Goal: Task Accomplishment & Management: Manage account settings

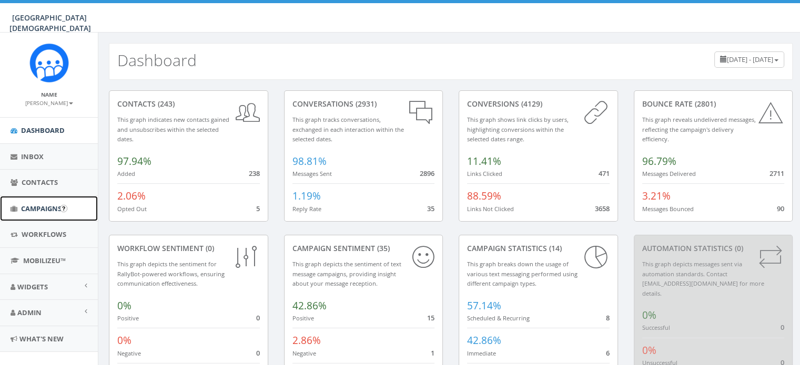
click at [43, 206] on span "Campaigns" at bounding box center [41, 208] width 40 height 9
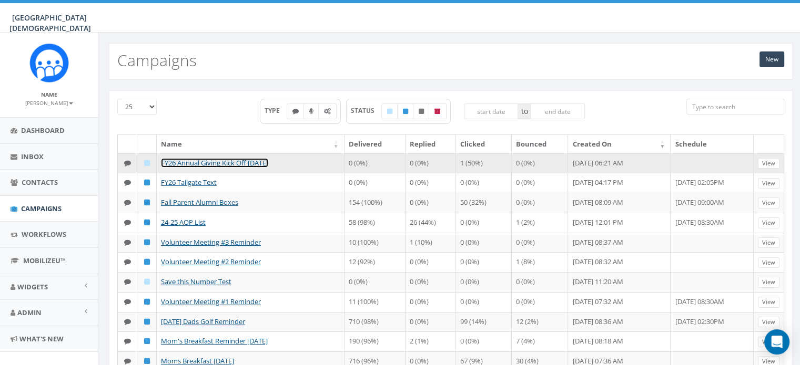
click at [251, 161] on link "FY26 Annual Giving Kick Off [DATE]" at bounding box center [214, 162] width 107 height 9
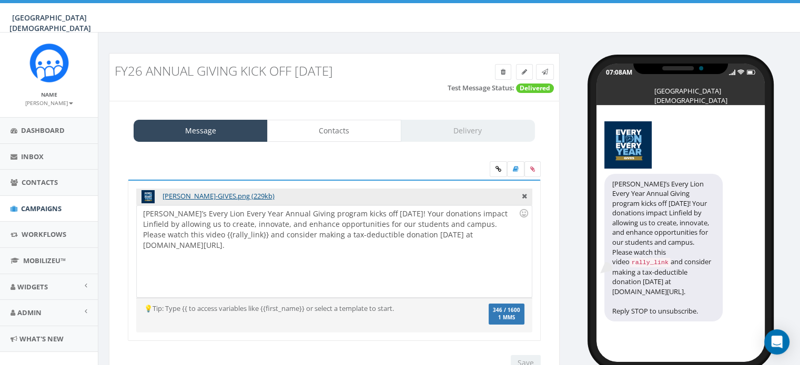
click at [141, 209] on div "[PERSON_NAME]’s Every Lion Every Year Annual Giving program kicks off [DATE]! Y…" at bounding box center [334, 252] width 394 height 92
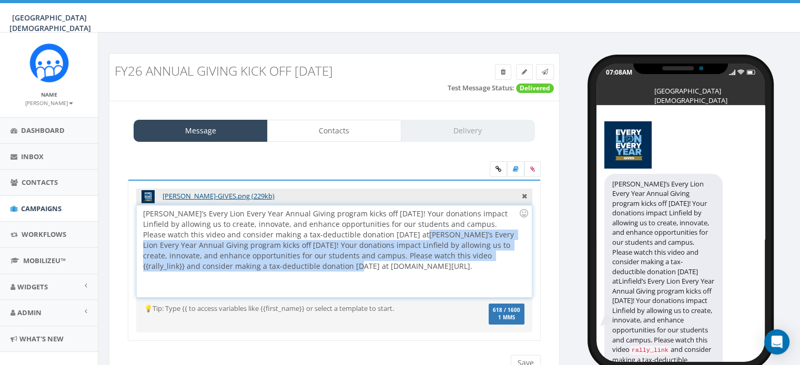
drag, startPoint x: 355, startPoint y: 233, endPoint x: 242, endPoint y: 275, distance: 120.9
click at [242, 275] on div "[PERSON_NAME]’s Every Lion Every Year Annual Giving program kicks off [DATE]! Y…" at bounding box center [334, 252] width 394 height 92
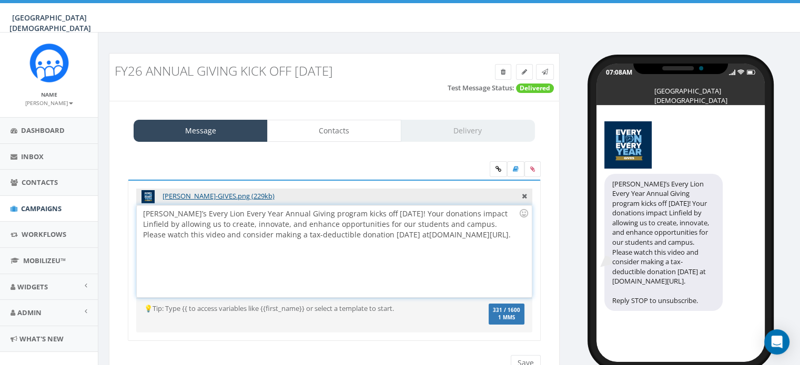
scroll to position [46, 0]
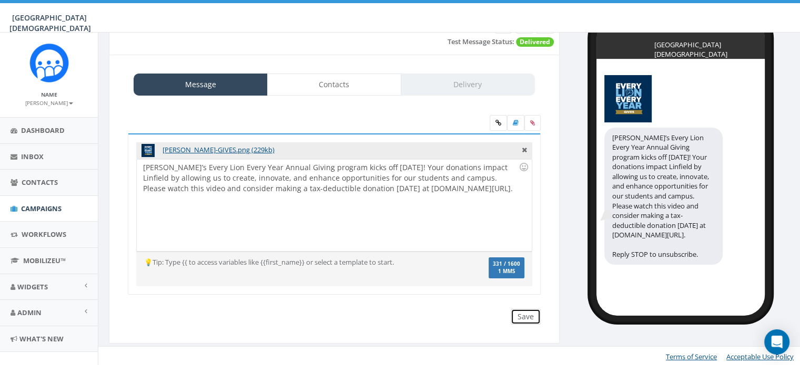
click at [528, 316] on input "Save" at bounding box center [526, 317] width 30 height 16
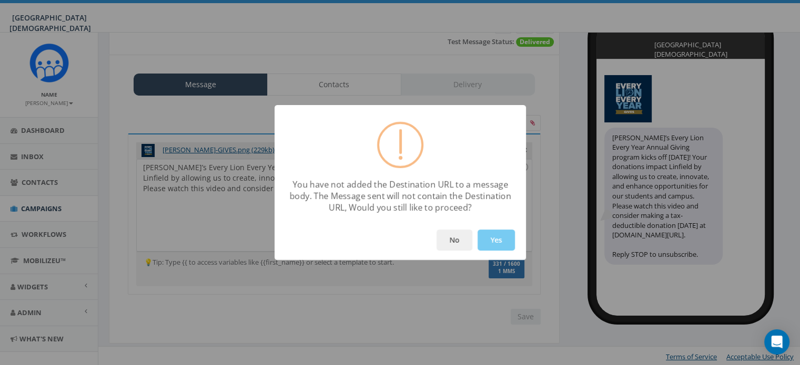
click at [490, 238] on button "Yes" at bounding box center [495, 240] width 37 height 21
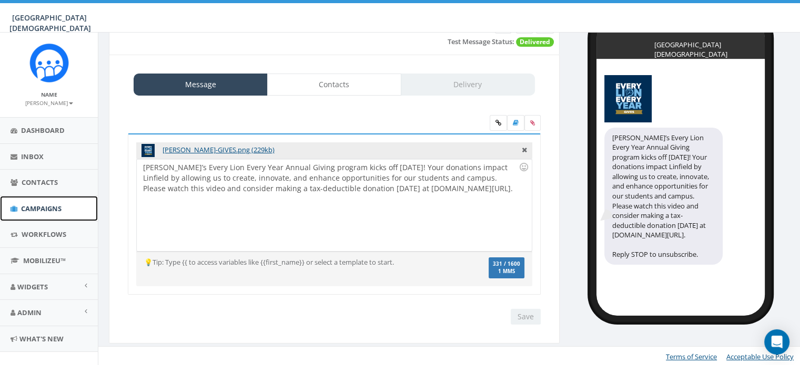
click at [43, 207] on span "Campaigns" at bounding box center [41, 208] width 40 height 9
